Goal: Communication & Community: Answer question/provide support

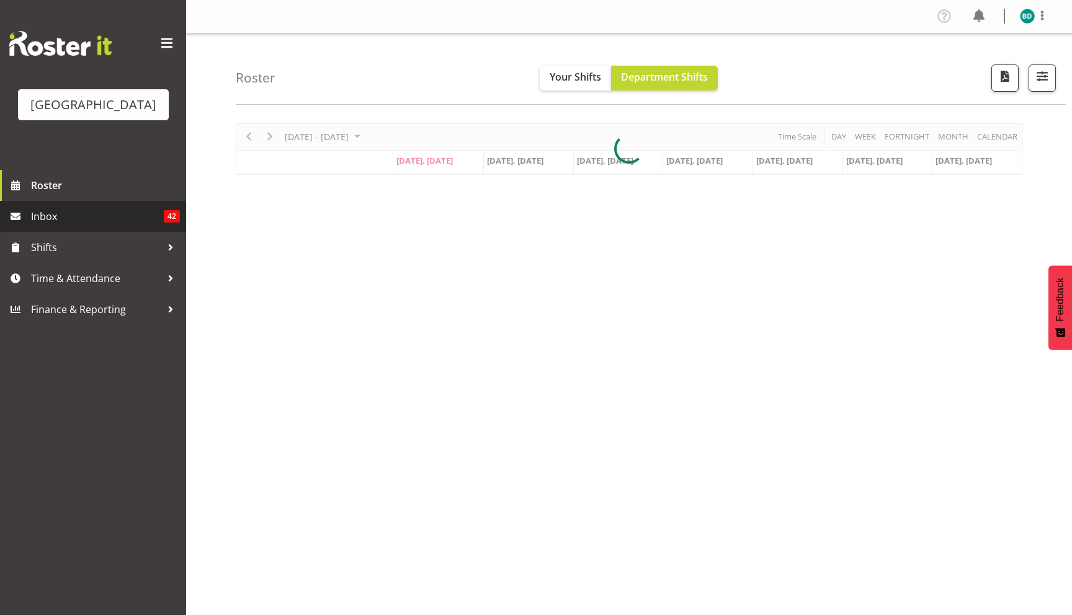
click at [113, 211] on span "Inbox" at bounding box center [97, 216] width 133 height 19
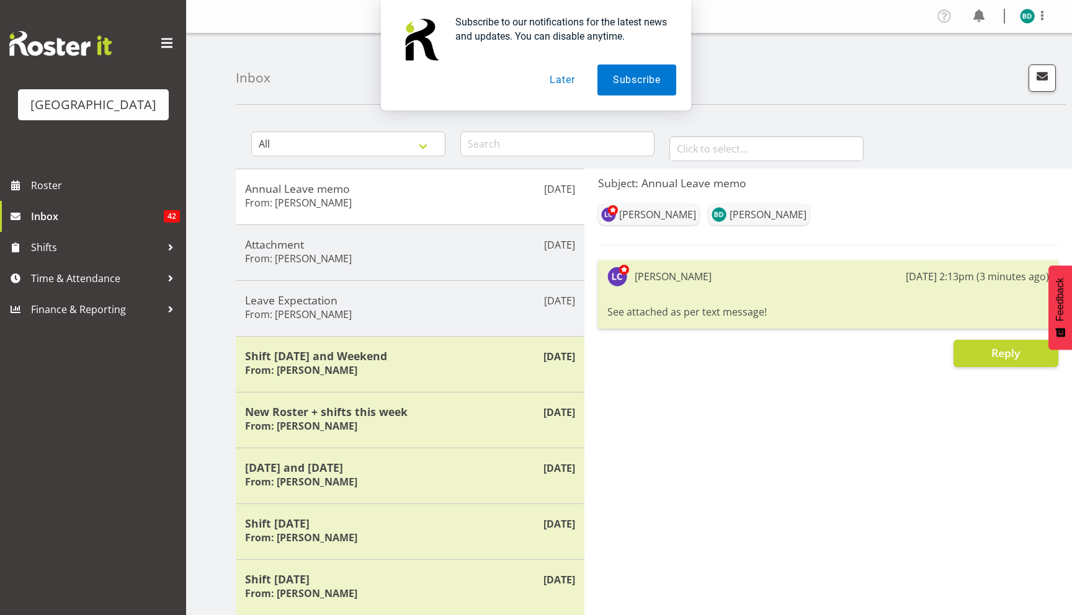
click at [572, 85] on button "Later" at bounding box center [562, 79] width 56 height 31
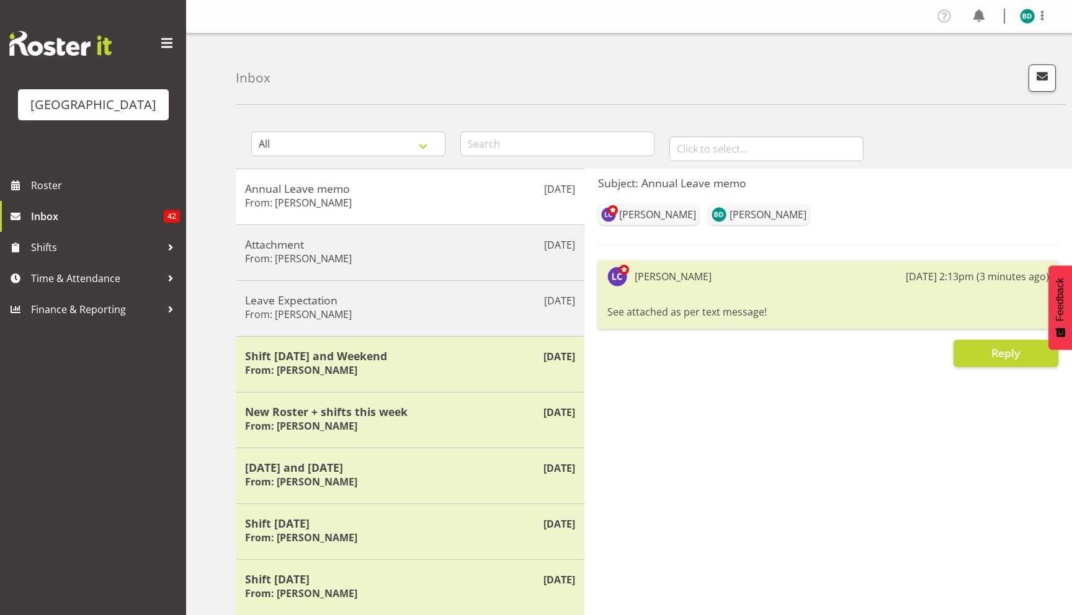
click at [656, 314] on div "See attached as per text message!" at bounding box center [828, 311] width 442 height 21
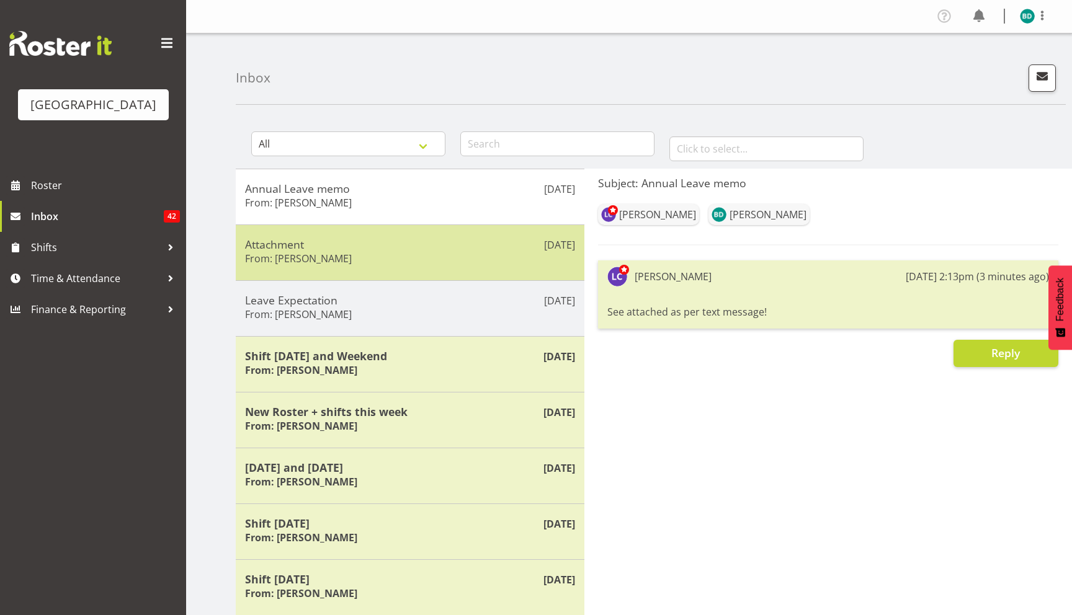
click at [424, 231] on div "Aug 18th Attachment From: Laurie Cook" at bounding box center [410, 252] width 349 height 56
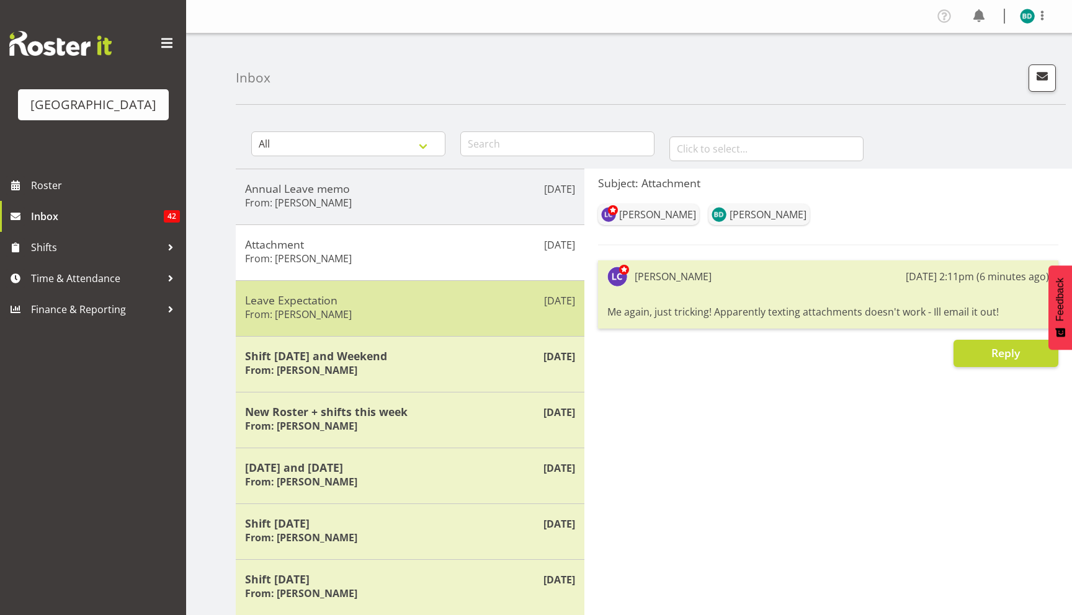
click at [455, 319] on div "Leave Expectation From: Laurie Cook" at bounding box center [410, 308] width 330 height 30
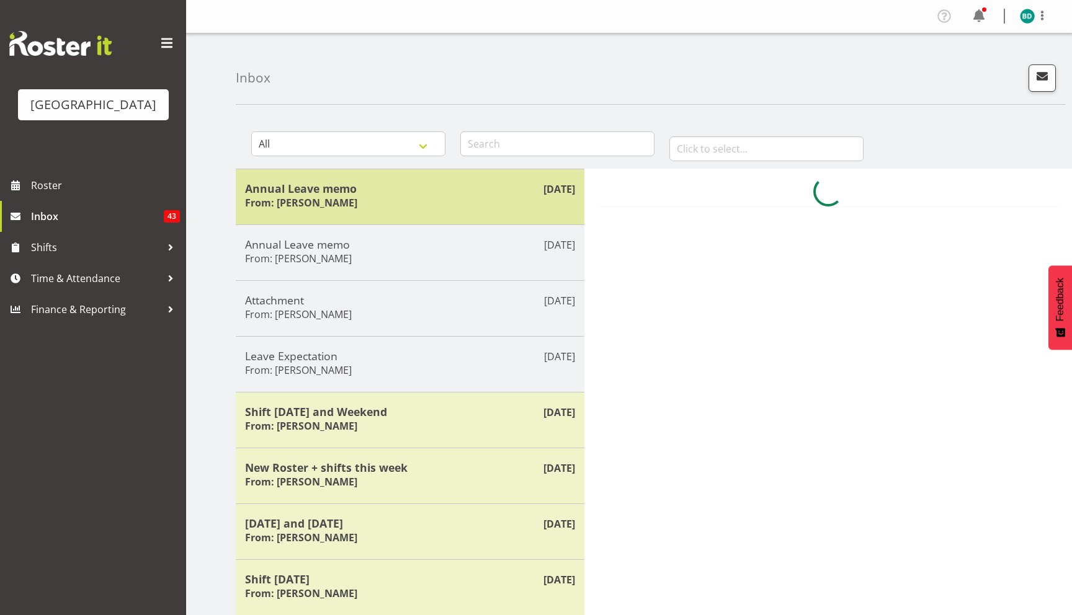
click at [442, 186] on h5 "Annual Leave memo" at bounding box center [410, 189] width 330 height 14
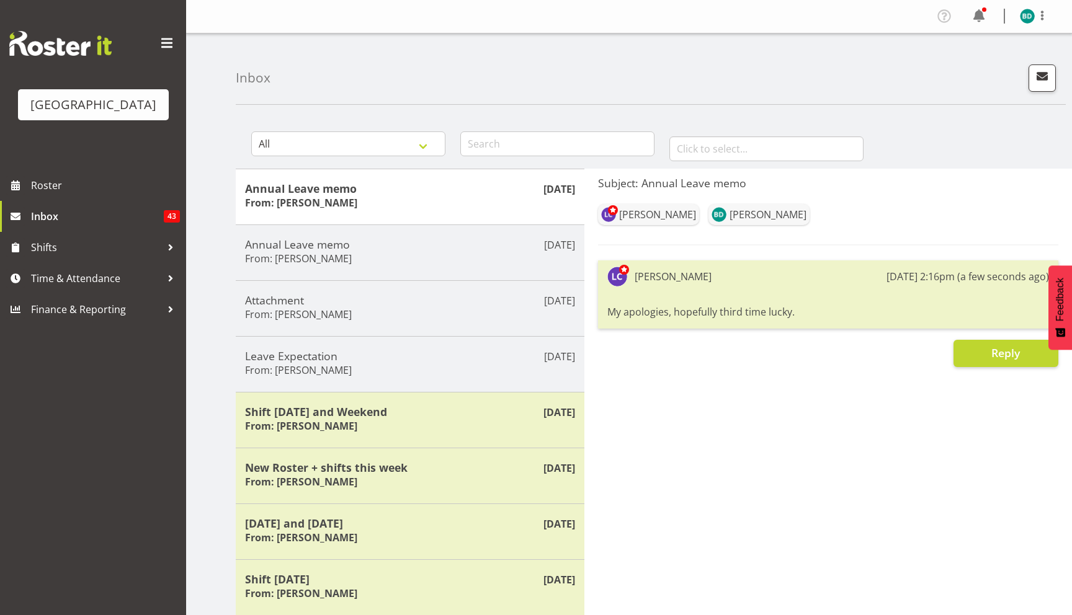
click at [766, 311] on div "My apologies, hopefully third time lucky." at bounding box center [828, 311] width 442 height 21
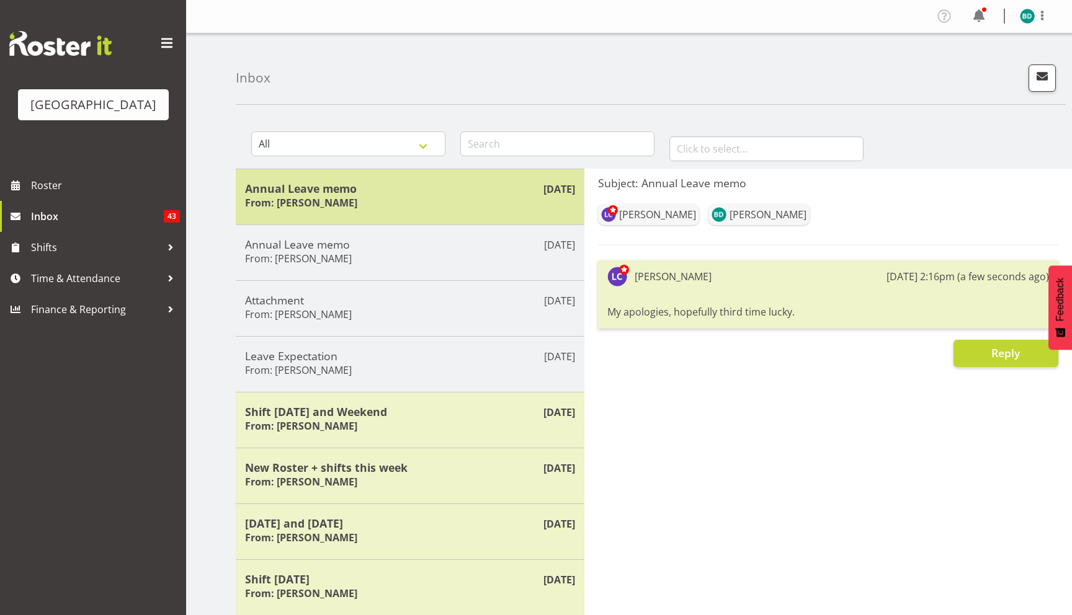
click at [440, 200] on div "Annual Leave memo From: Laurie Cook" at bounding box center [410, 197] width 330 height 30
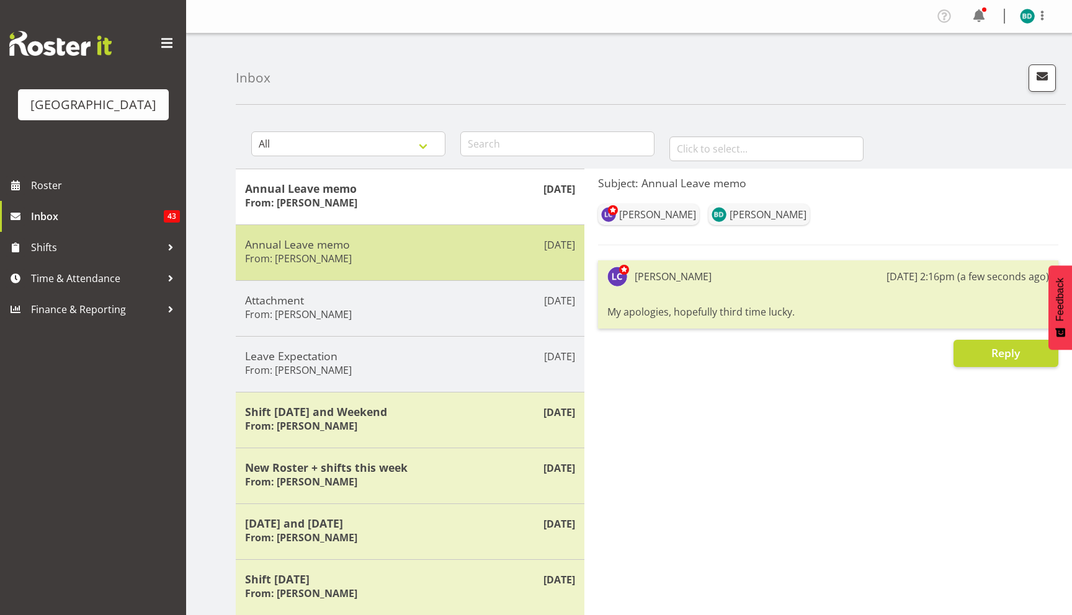
click at [438, 247] on h5 "Annual Leave memo" at bounding box center [410, 245] width 330 height 14
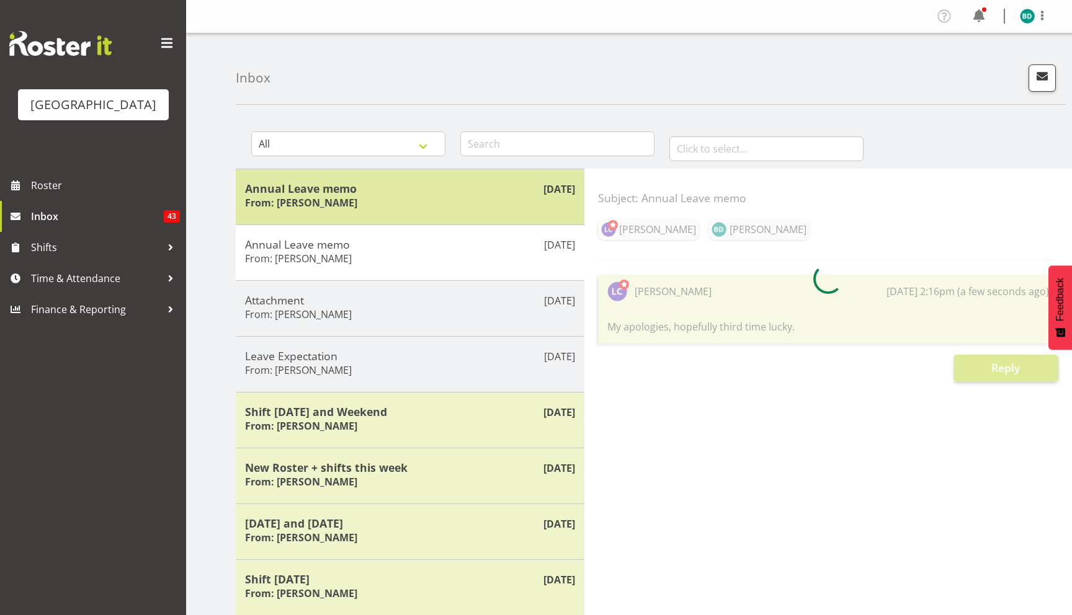
click at [456, 187] on h5 "Annual Leave memo" at bounding box center [410, 189] width 330 height 14
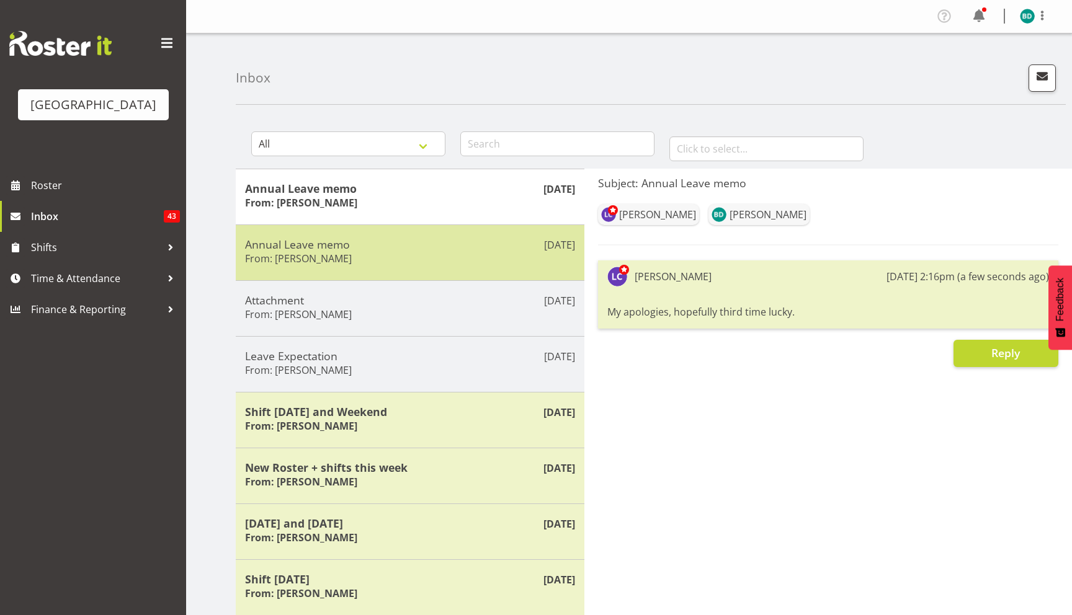
click at [443, 256] on div "Annual Leave memo From: Laurie Cook" at bounding box center [410, 253] width 330 height 30
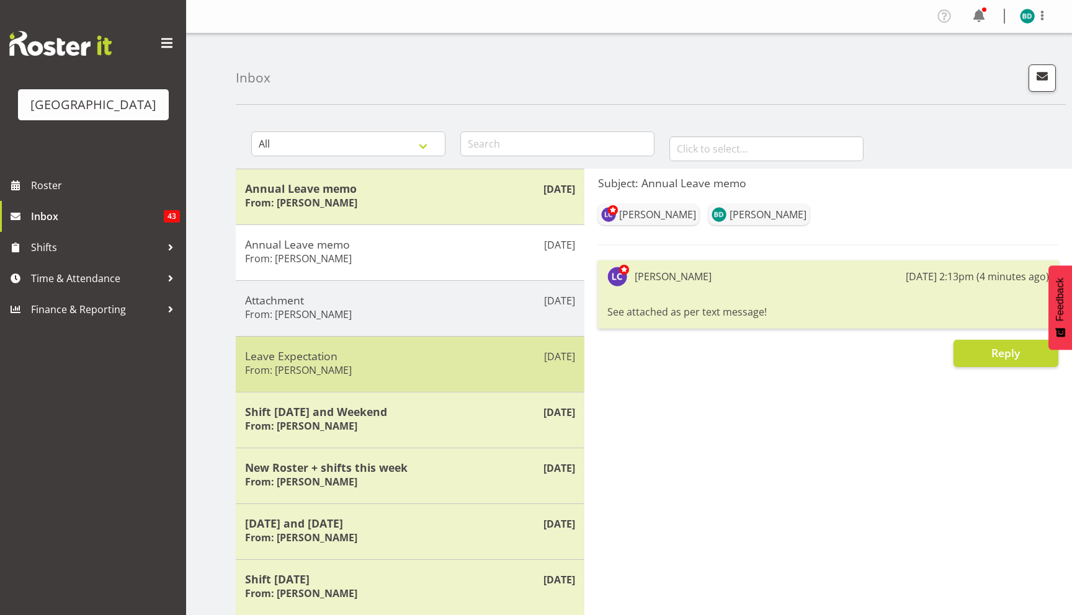
click at [381, 344] on div "Aug 18th Leave Expectation From: Laurie Cook" at bounding box center [410, 364] width 349 height 56
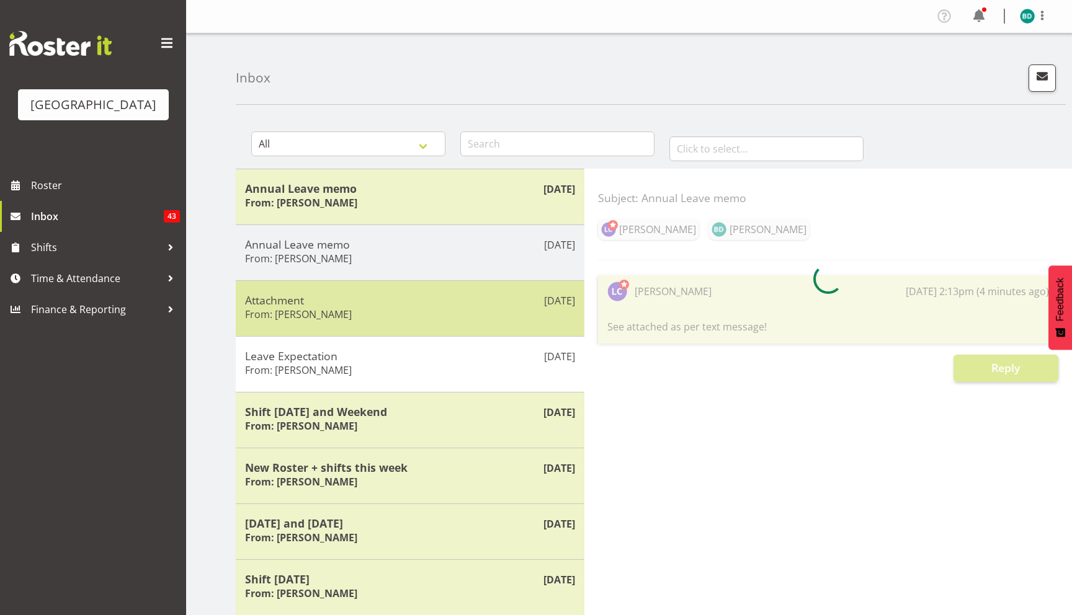
click at [402, 308] on div "Attachment From: Laurie Cook" at bounding box center [410, 308] width 330 height 30
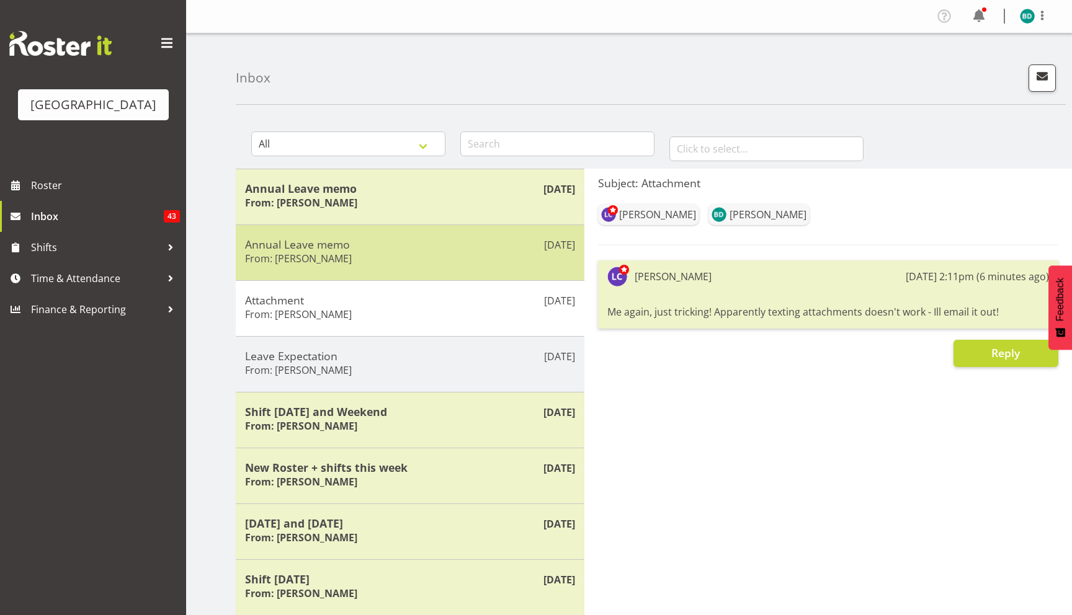
click at [411, 278] on div "Aug 18th Annual Leave memo From: Laurie Cook" at bounding box center [410, 252] width 349 height 56
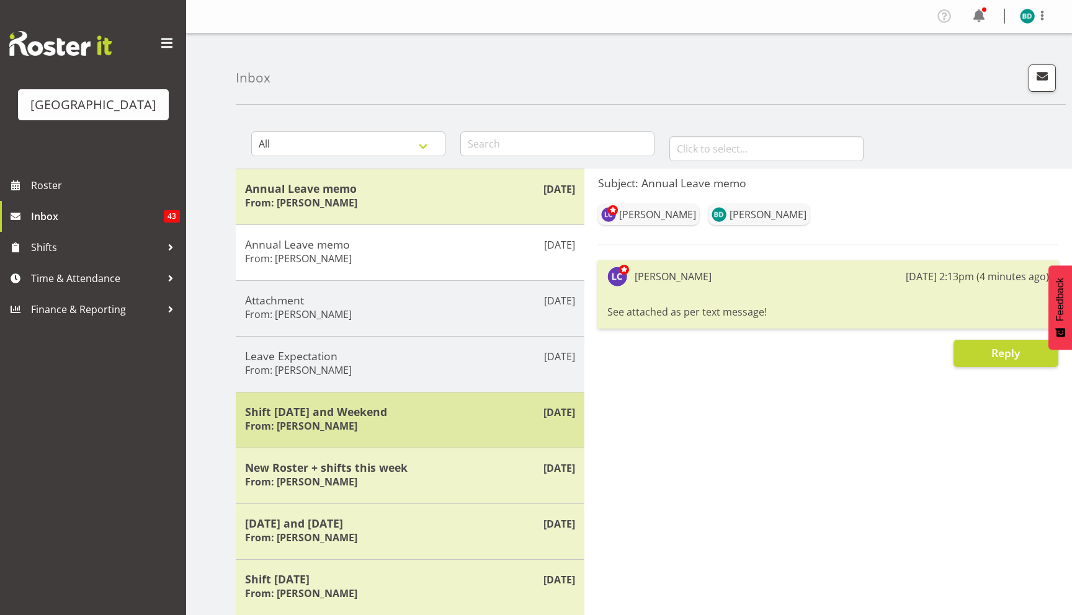
click at [389, 429] on div "Shift today and Weekend From: Laurie Cook" at bounding box center [410, 420] width 330 height 30
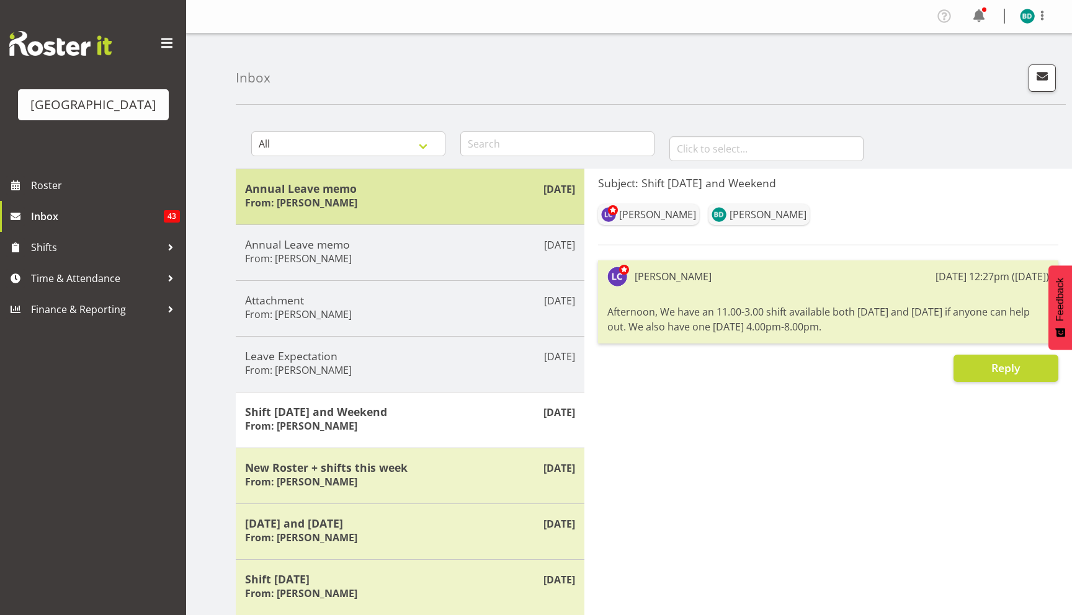
click at [399, 208] on div "Annual Leave memo From: Laurie Cook" at bounding box center [410, 197] width 330 height 30
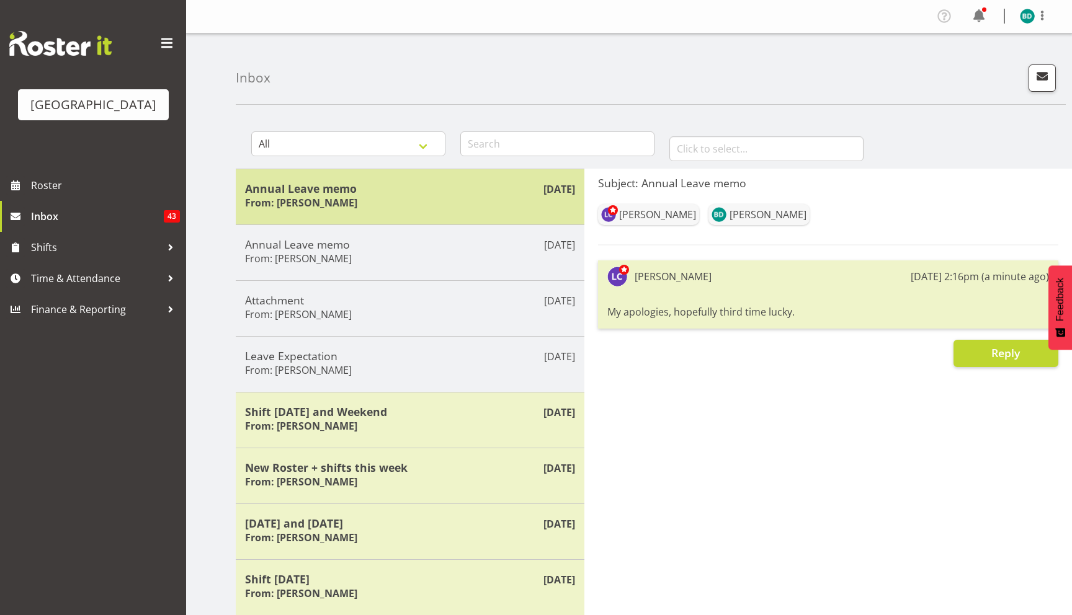
click at [377, 184] on h5 "Annual Leave memo" at bounding box center [410, 189] width 330 height 14
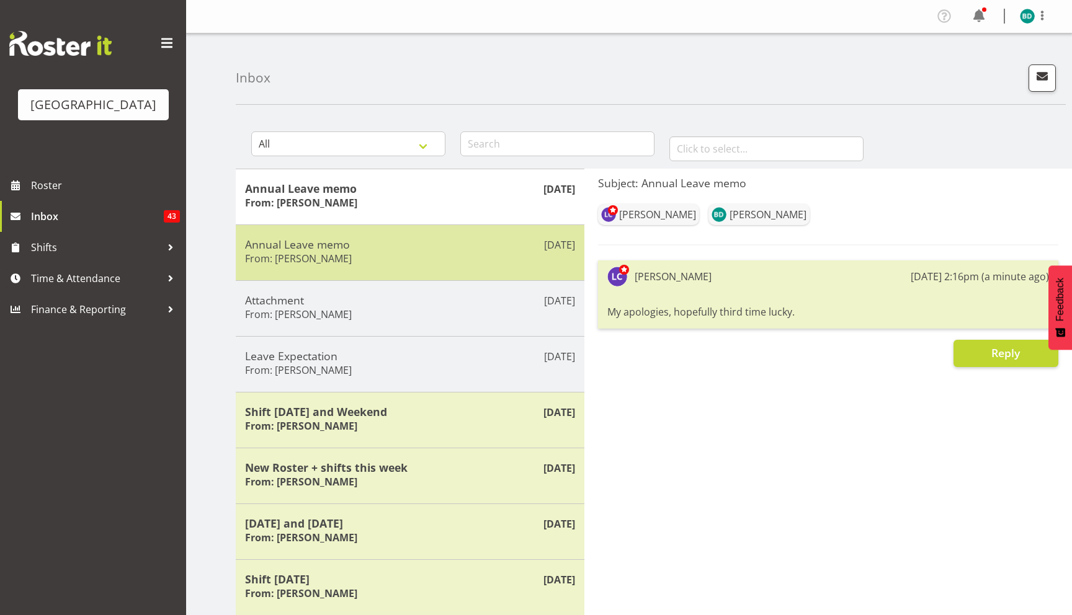
click at [378, 254] on div "Annual Leave memo From: Laurie Cook" at bounding box center [410, 253] width 330 height 30
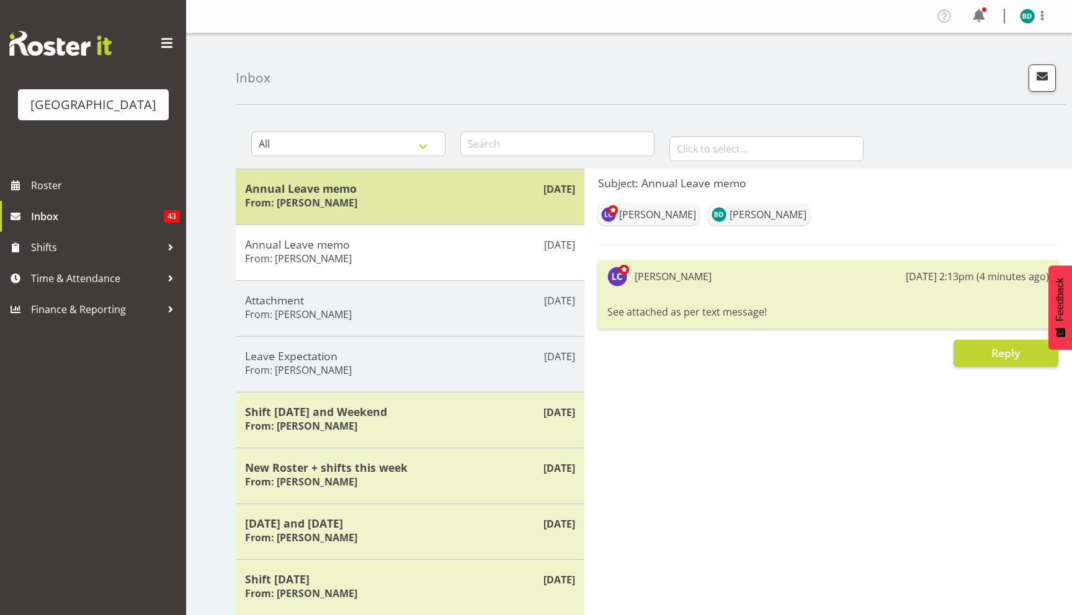
click at [385, 197] on div "Annual Leave memo From: Laurie Cook" at bounding box center [410, 197] width 330 height 30
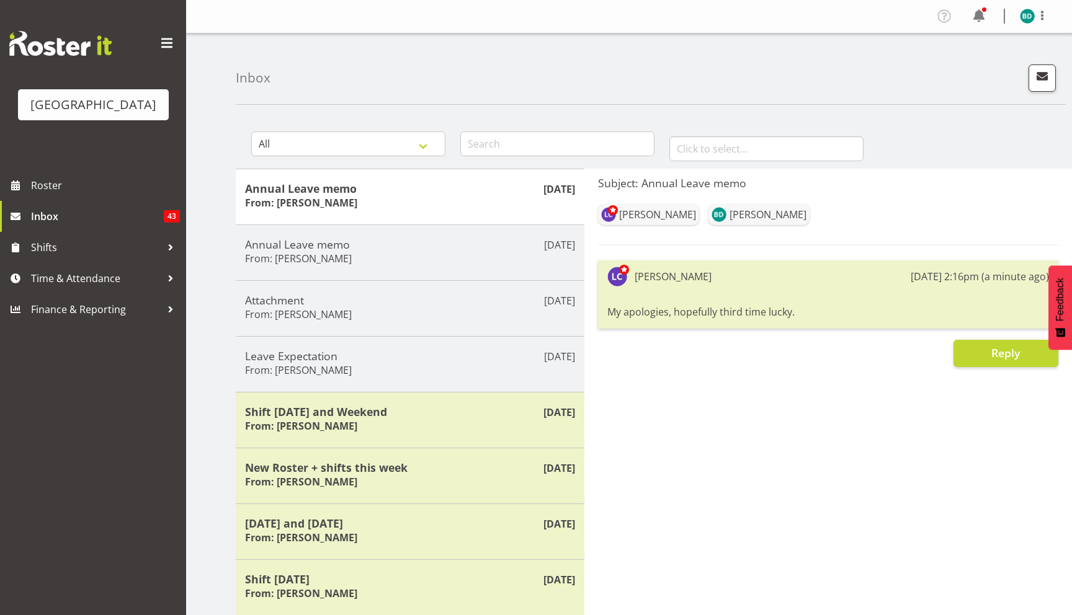
click at [1005, 287] on div "Laurie Cook 18th Aug 2:16pm (a minute ago) My apologies, hopefully third time l…" at bounding box center [828, 294] width 460 height 68
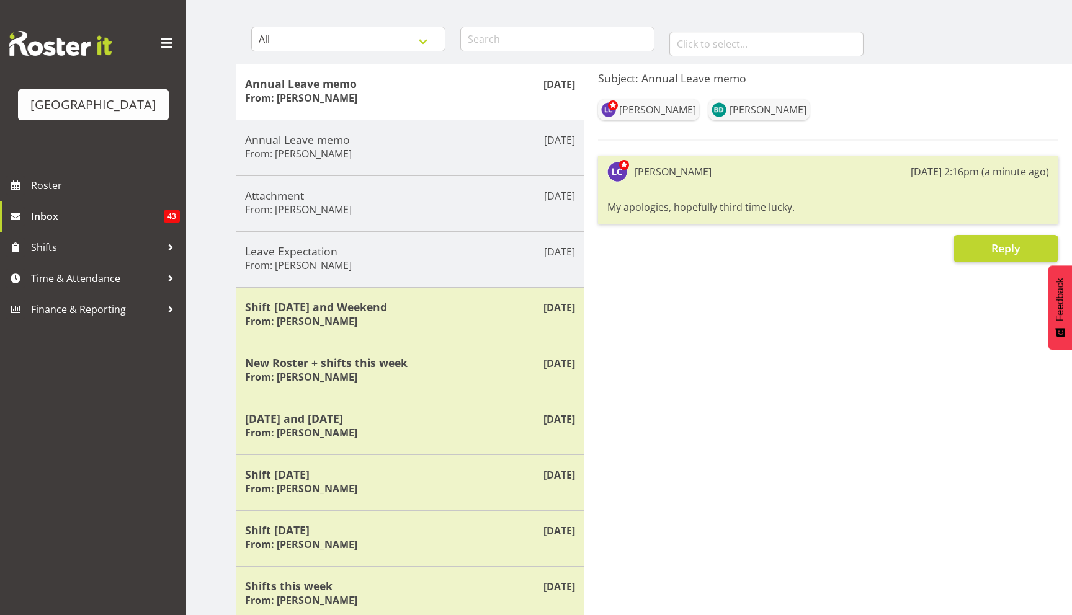
scroll to position [151, 0]
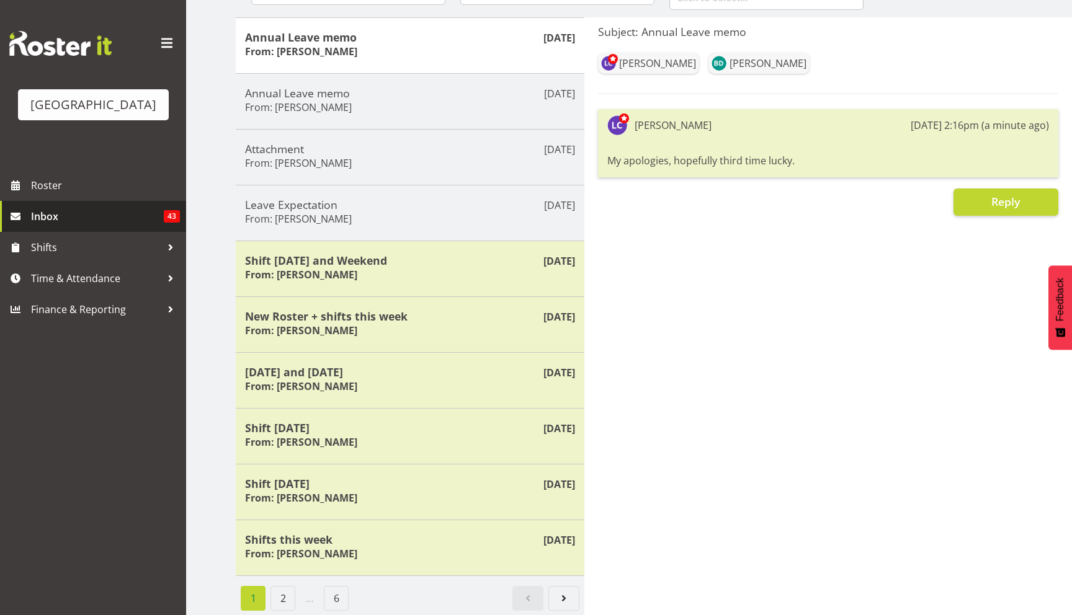
click at [75, 208] on span "Inbox" at bounding box center [97, 216] width 133 height 19
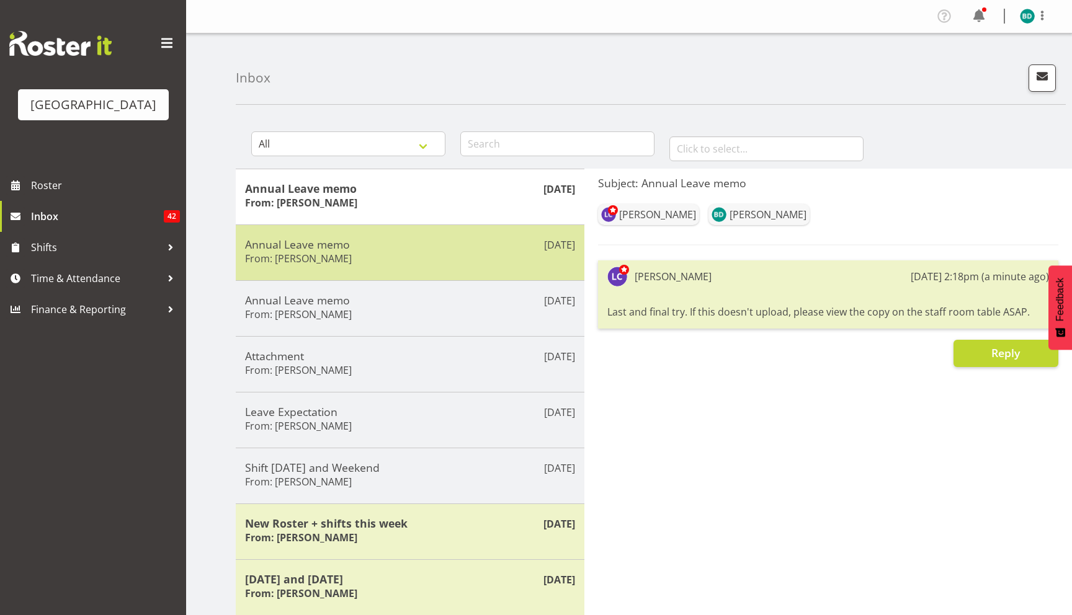
click at [373, 233] on div "Aug 18th Annual Leave memo From: Laurie Cook" at bounding box center [410, 252] width 349 height 56
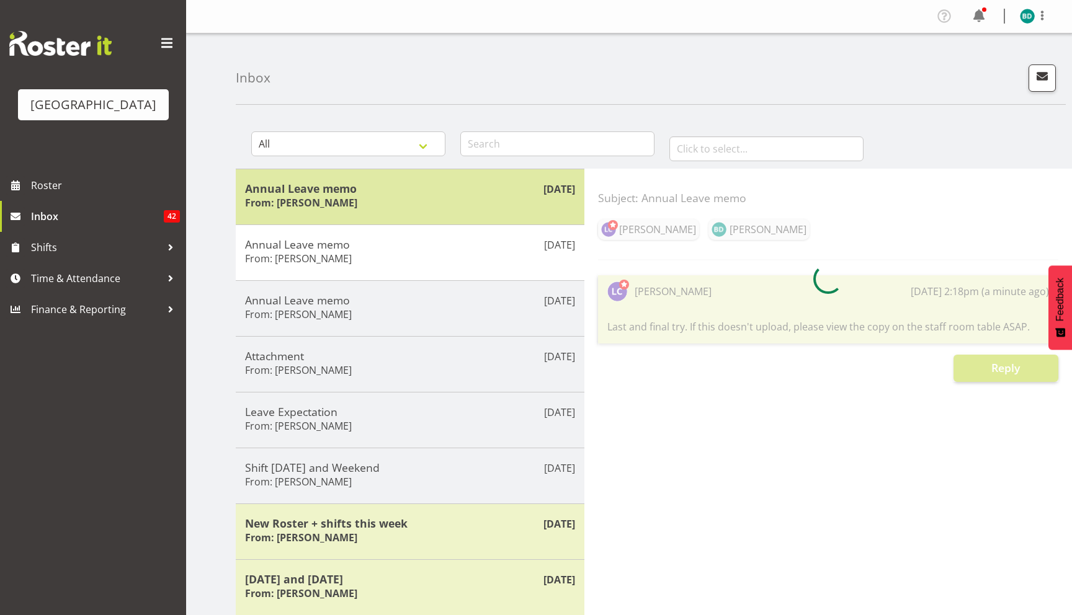
click at [385, 207] on div "Annual Leave memo From: Laurie Cook" at bounding box center [410, 197] width 330 height 30
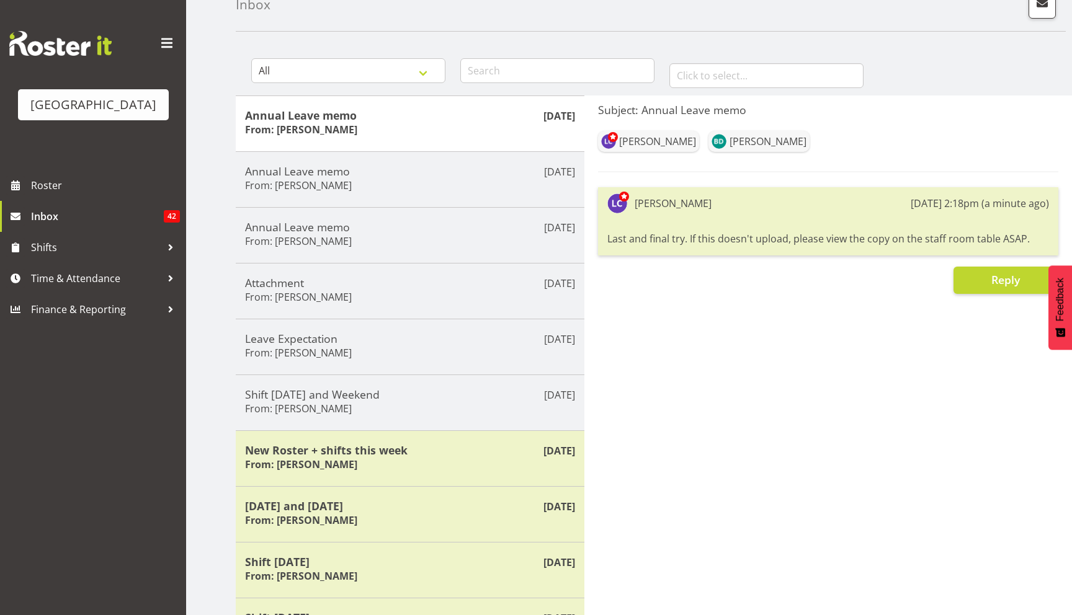
scroll to position [151, 0]
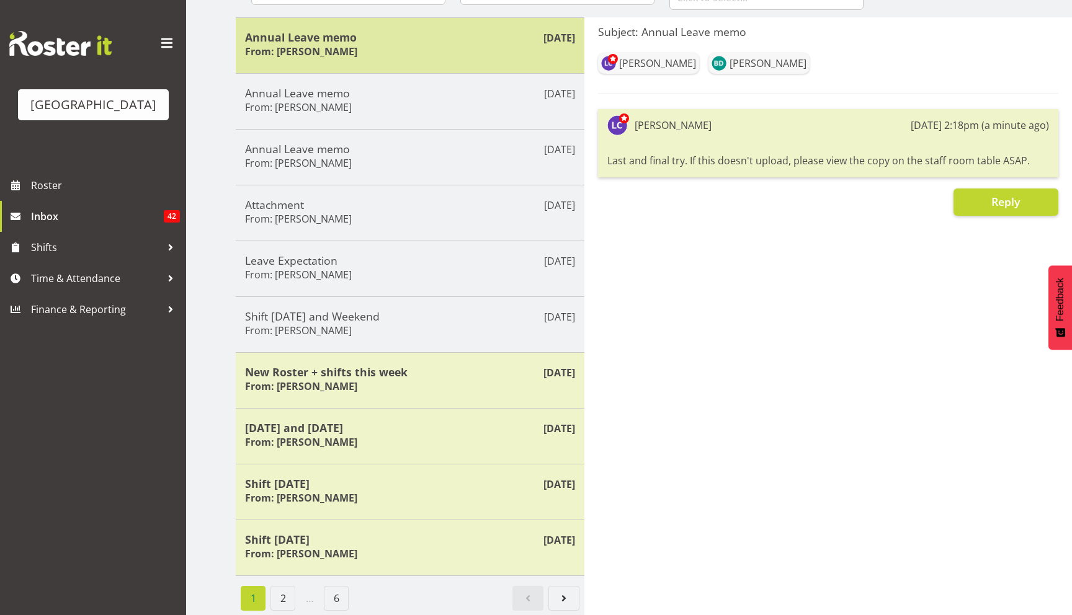
click at [495, 66] on div "Aug 18th Annual Leave memo From: Laurie Cook" at bounding box center [410, 45] width 349 height 56
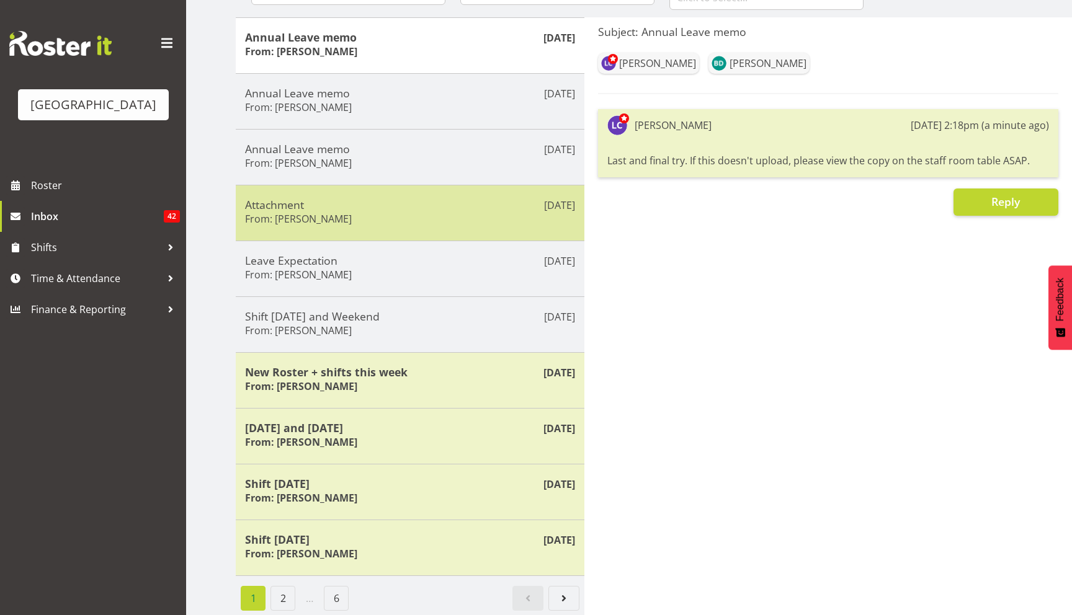
scroll to position [0, 0]
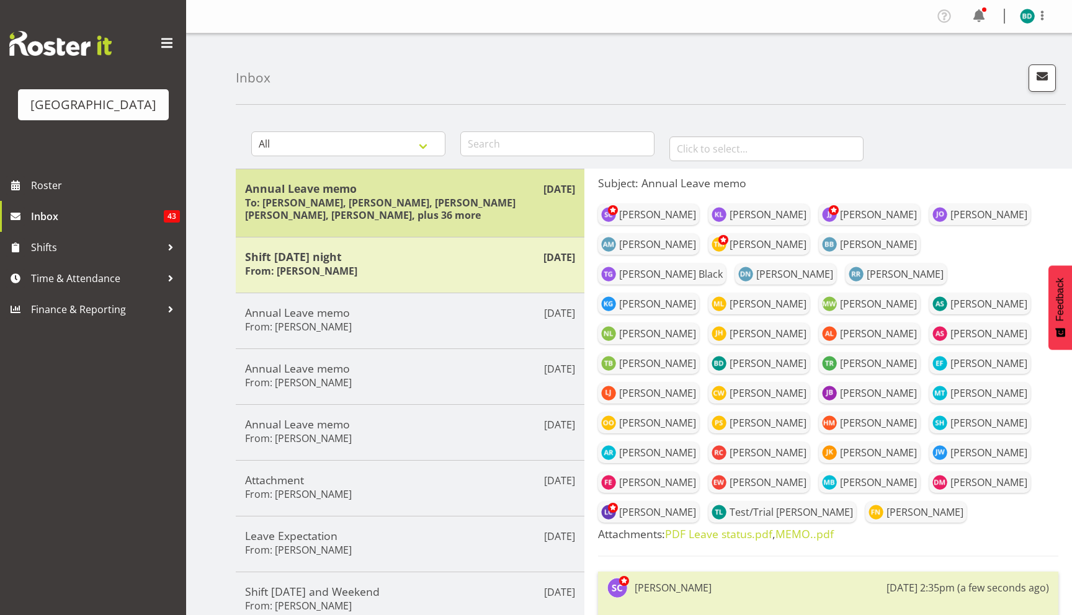
click at [381, 192] on h5 "Annual Leave memo" at bounding box center [410, 189] width 330 height 14
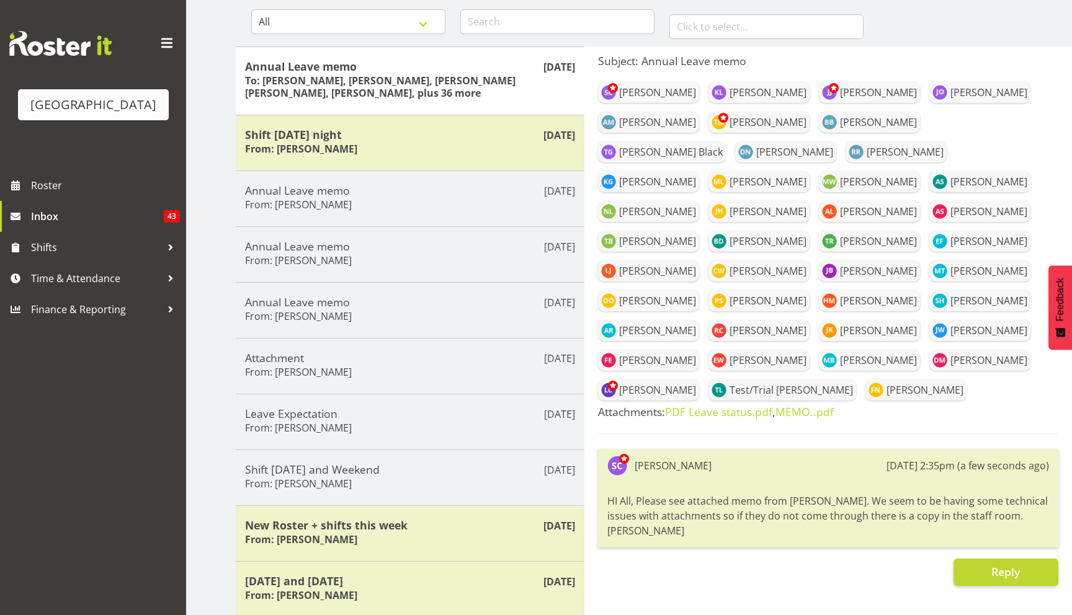
scroll to position [164, 0]
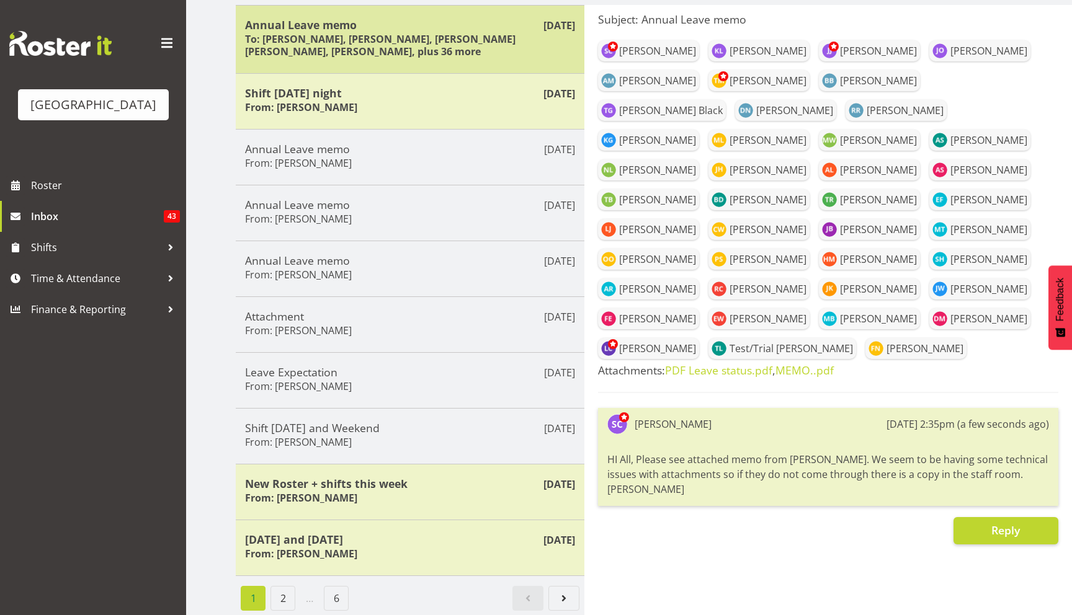
click at [475, 37] on h6 "To: [PERSON_NAME], [PERSON_NAME], [PERSON_NAME] [PERSON_NAME], [PERSON_NAME], p…" at bounding box center [410, 45] width 330 height 25
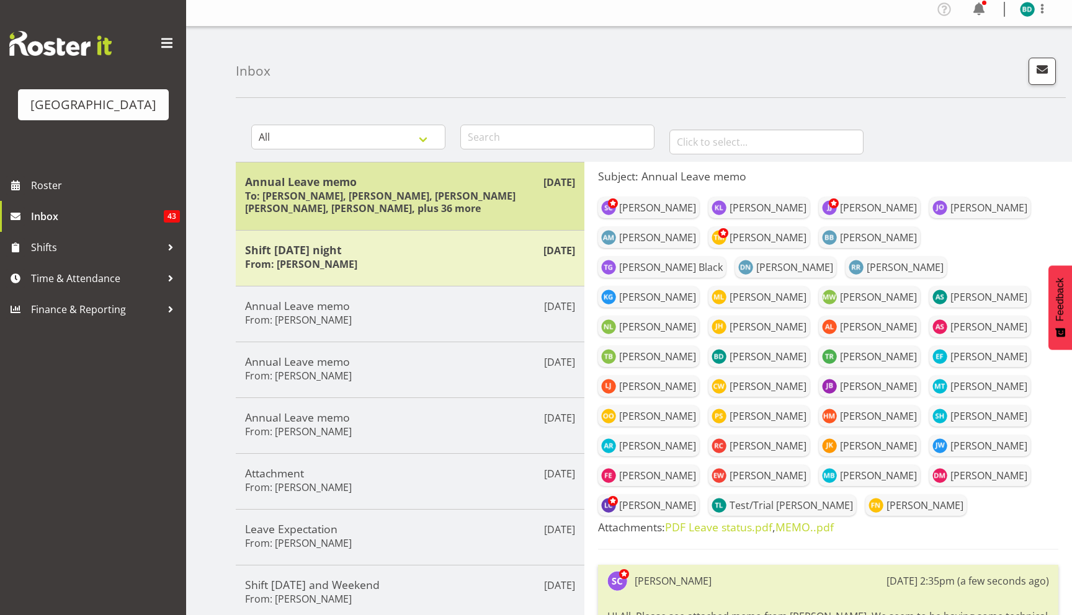
scroll to position [0, 0]
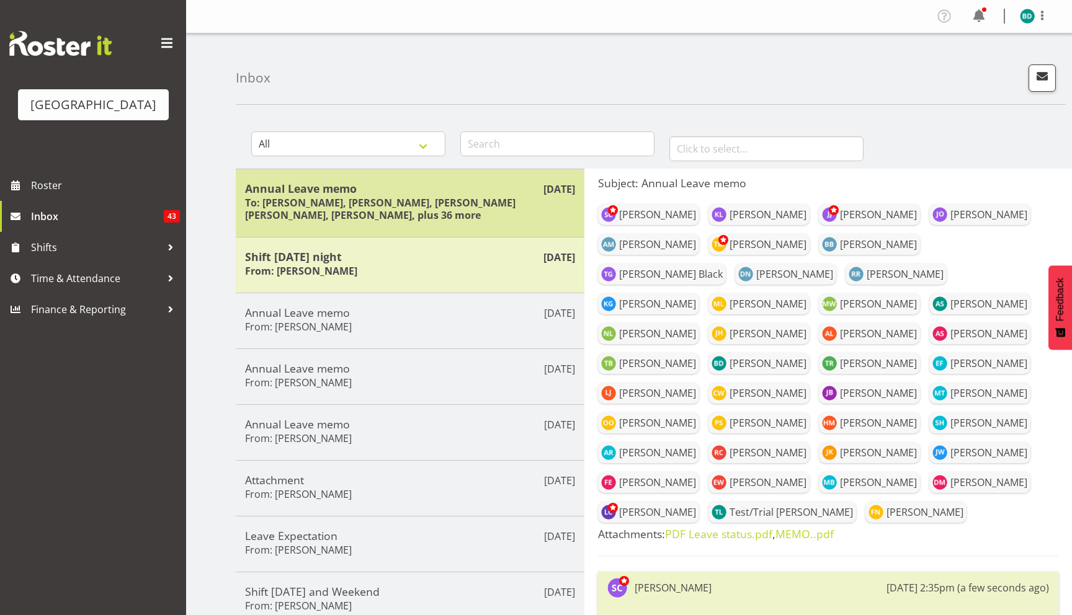
click at [497, 235] on div "[DATE] Annual Leave memo To: [PERSON_NAME], [PERSON_NAME], [PERSON_NAME] [PERSO…" at bounding box center [410, 203] width 349 height 68
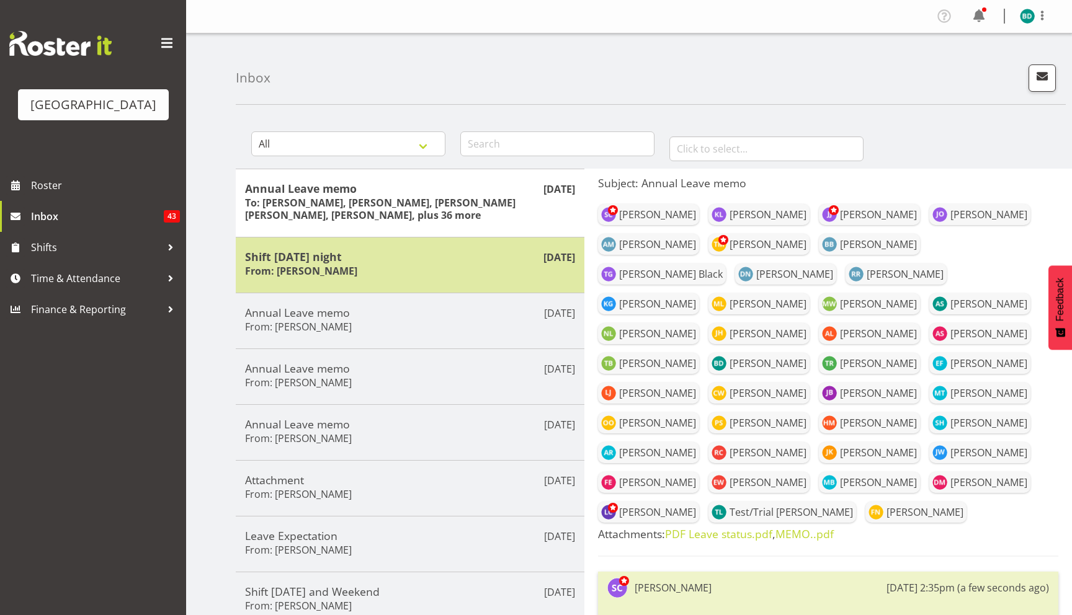
click at [499, 242] on div "[DATE] Shift [DATE] night From: [PERSON_NAME]" at bounding box center [410, 265] width 349 height 56
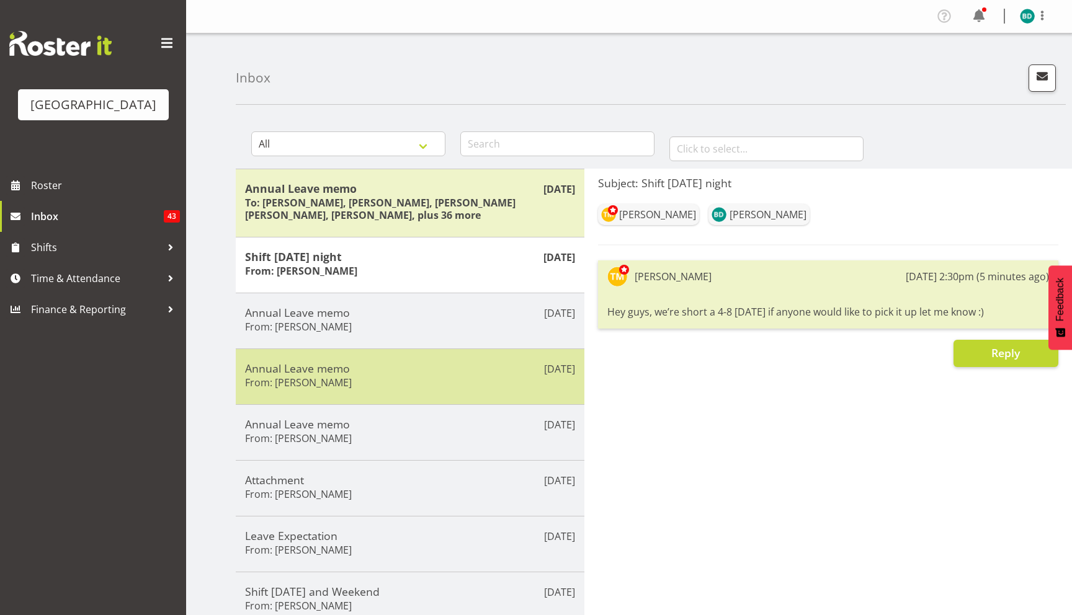
click at [491, 370] on h5 "Annual Leave memo" at bounding box center [410, 369] width 330 height 14
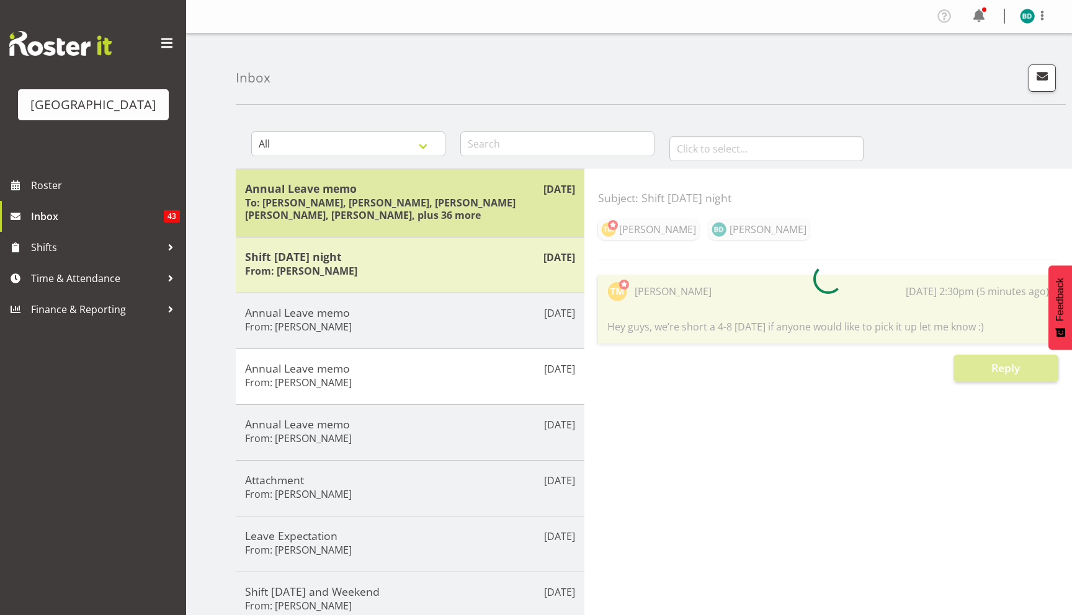
click at [497, 233] on div "[DATE] Annual Leave memo To: [PERSON_NAME], [PERSON_NAME], [PERSON_NAME] [PERSO…" at bounding box center [410, 203] width 349 height 68
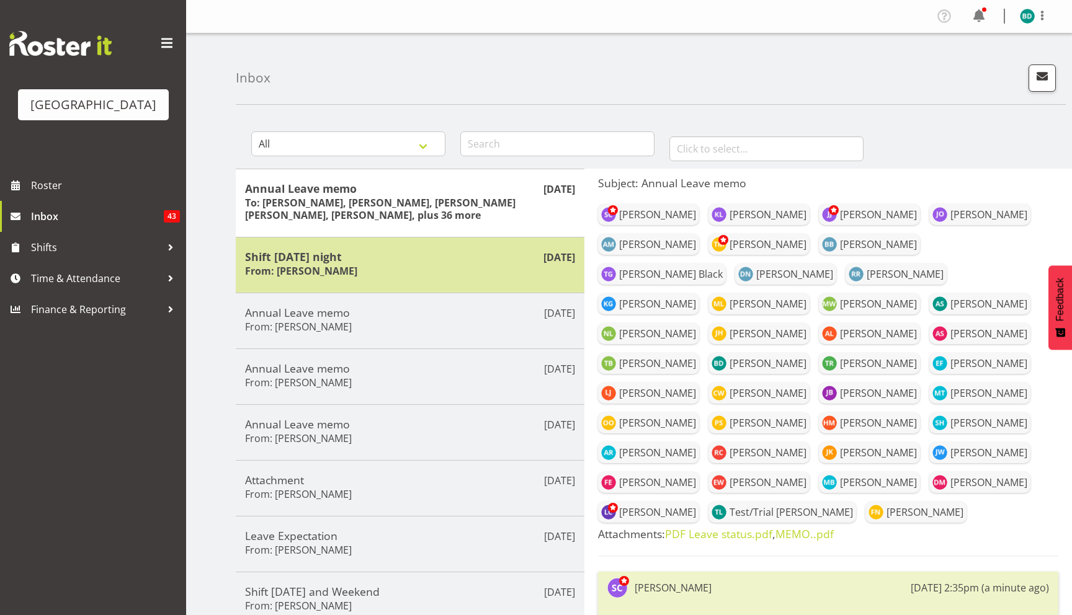
click at [493, 258] on h5 "Shift [DATE] night" at bounding box center [410, 257] width 330 height 14
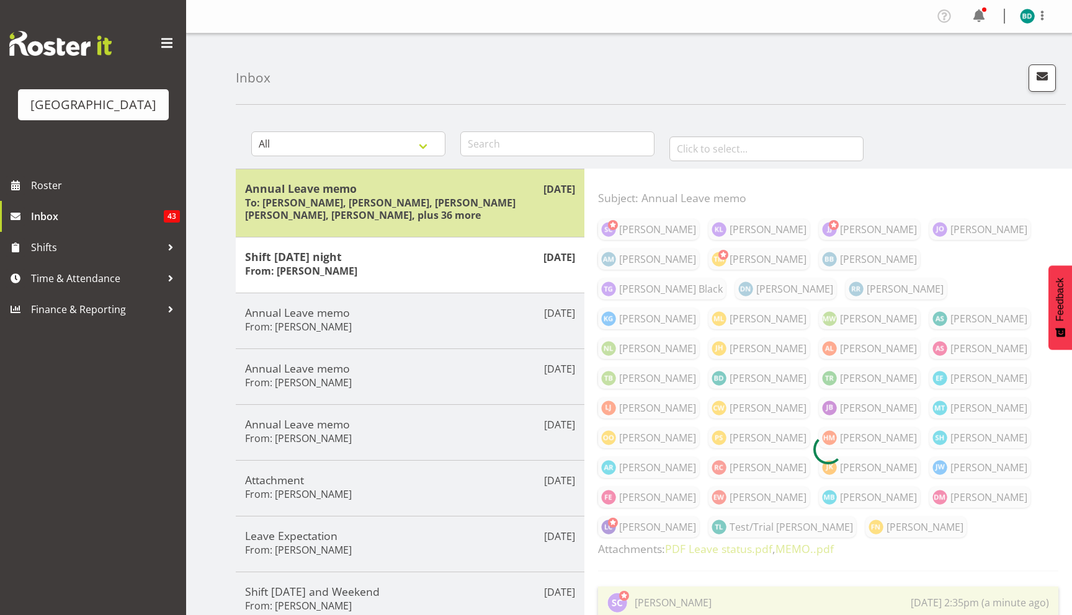
click at [494, 207] on h6 "To: [PERSON_NAME], [PERSON_NAME], [PERSON_NAME] [PERSON_NAME], [PERSON_NAME], p…" at bounding box center [410, 209] width 330 height 25
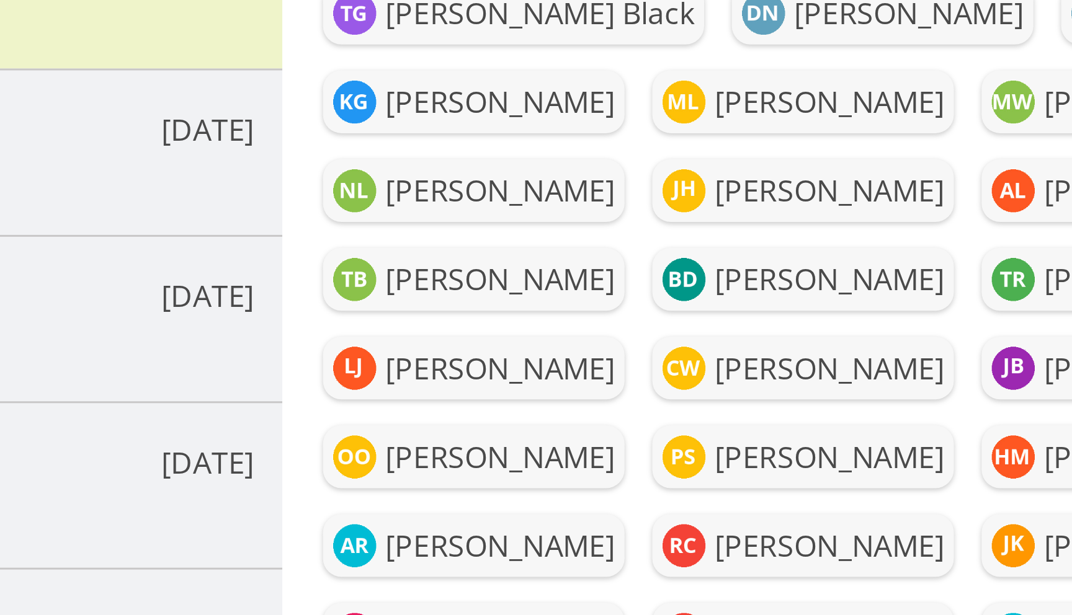
drag, startPoint x: 724, startPoint y: 377, endPoint x: 765, endPoint y: 380, distance: 40.4
click at [765, 380] on div "[PERSON_NAME] [PERSON_NAME] [PERSON_NAME] [PERSON_NAME] [PERSON_NAME] [PERSON_N…" at bounding box center [828, 363] width 460 height 327
click at [763, 379] on div "[PERSON_NAME] [PERSON_NAME] [PERSON_NAME] [PERSON_NAME] [PERSON_NAME] [PERSON_N…" at bounding box center [828, 363] width 460 height 327
drag, startPoint x: 720, startPoint y: 360, endPoint x: 784, endPoint y: 365, distance: 64.6
click at [837, 365] on div "[PERSON_NAME]" at bounding box center [877, 363] width 80 height 15
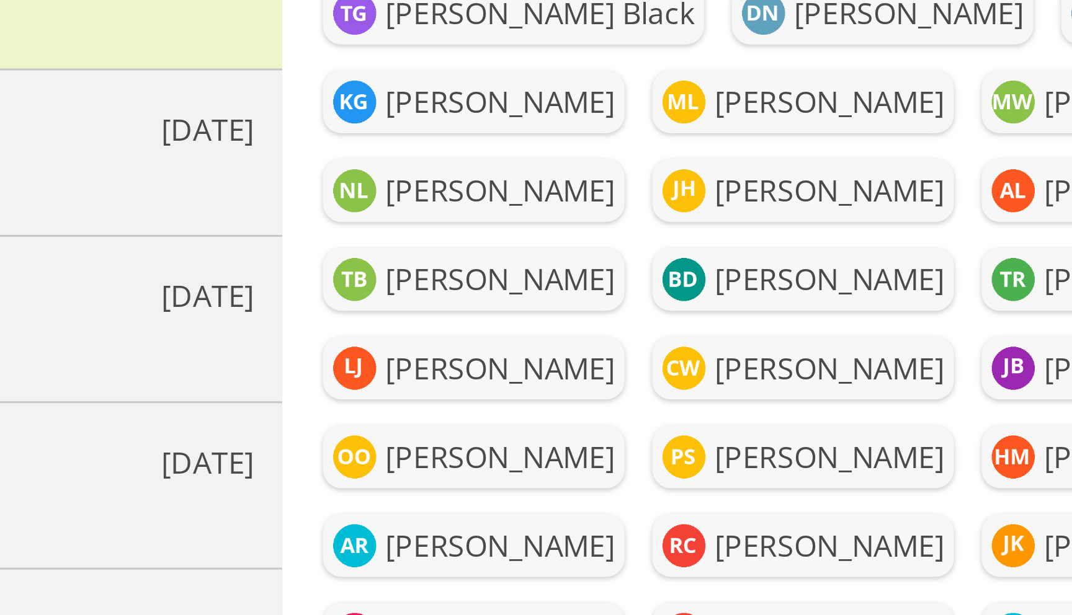
click at [755, 374] on div "[PERSON_NAME] [PERSON_NAME] [PERSON_NAME] [PERSON_NAME] [PERSON_NAME] [PERSON_N…" at bounding box center [828, 363] width 460 height 327
drag, startPoint x: 700, startPoint y: 393, endPoint x: 764, endPoint y: 392, distance: 64.5
click at [764, 392] on div "[PERSON_NAME] [PERSON_NAME] [PERSON_NAME] [PERSON_NAME] [PERSON_NAME] [PERSON_N…" at bounding box center [828, 363] width 460 height 327
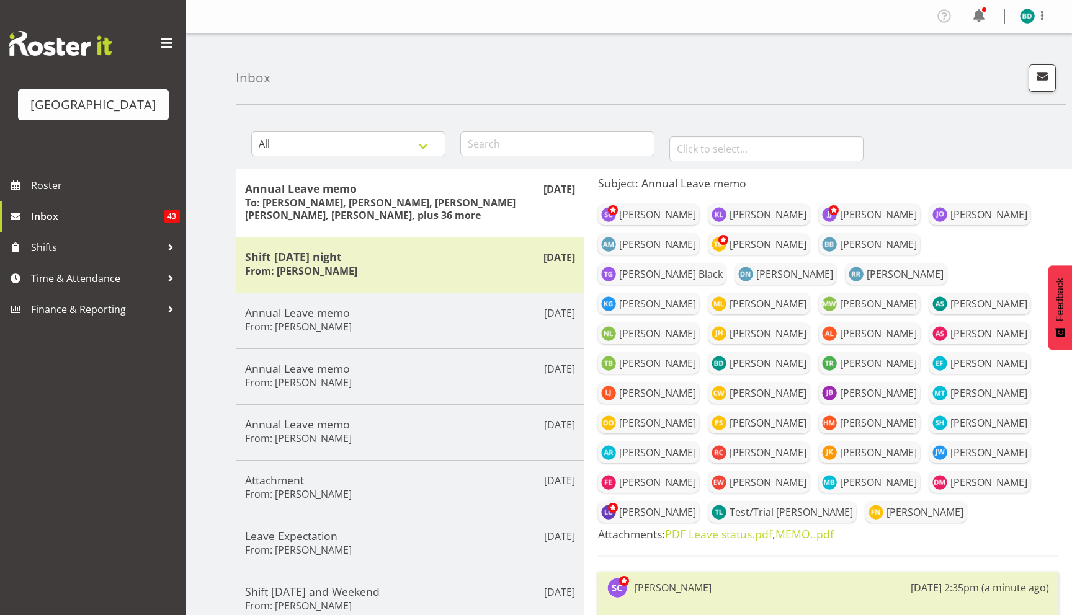
click at [894, 514] on div "[PERSON_NAME] [PERSON_NAME] [PERSON_NAME] [PERSON_NAME] [PERSON_NAME] [PERSON_N…" at bounding box center [828, 363] width 460 height 327
